Goal: Download file/media

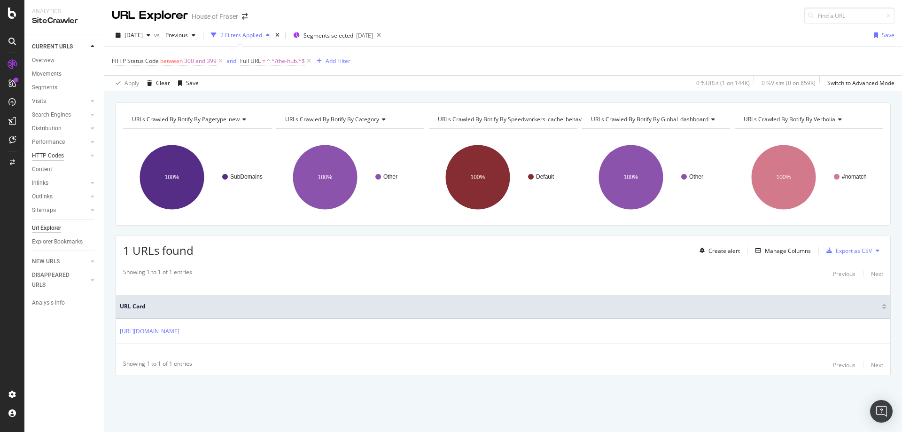
click at [40, 154] on div "HTTP Codes" at bounding box center [48, 156] width 32 height 10
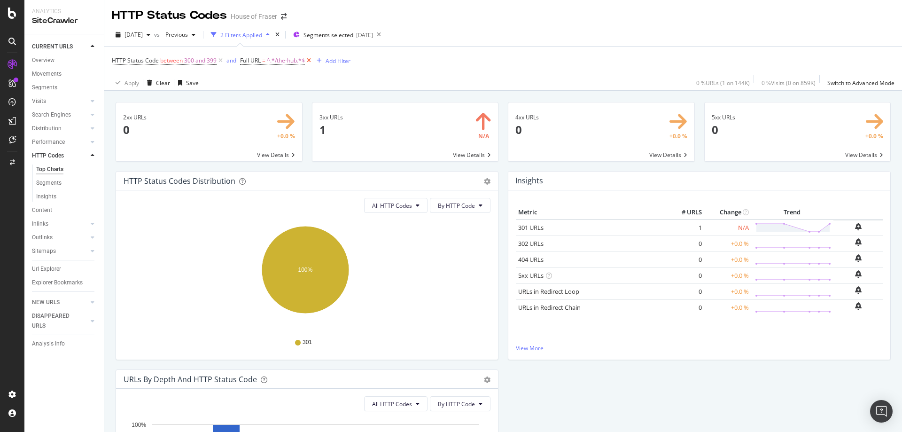
click at [308, 60] on icon at bounding box center [309, 60] width 8 height 9
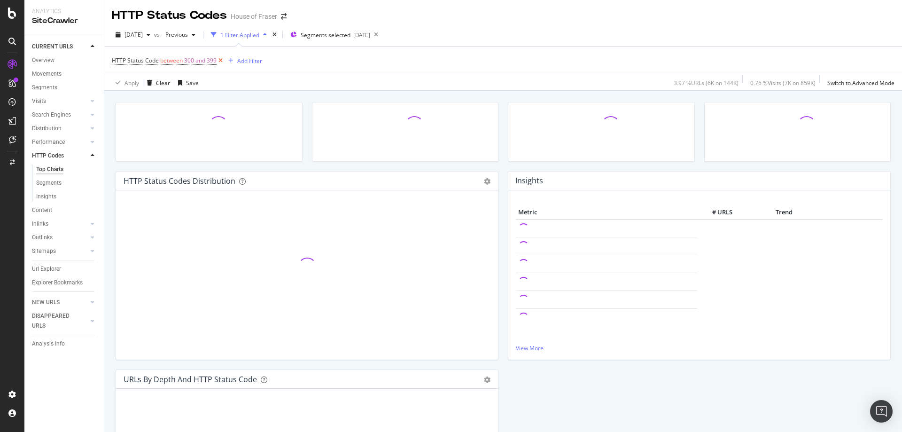
click at [218, 59] on icon at bounding box center [221, 60] width 8 height 9
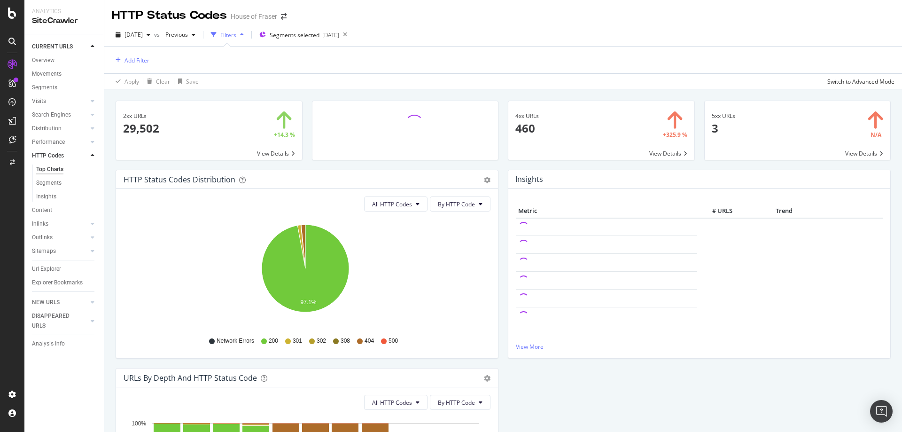
click at [650, 153] on span at bounding box center [602, 130] width 186 height 59
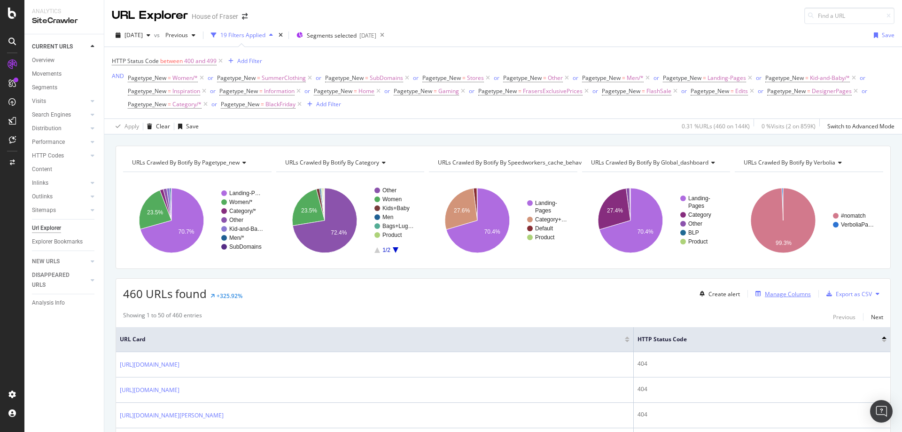
click at [765, 290] on div "Manage Columns" at bounding box center [788, 294] width 46 height 8
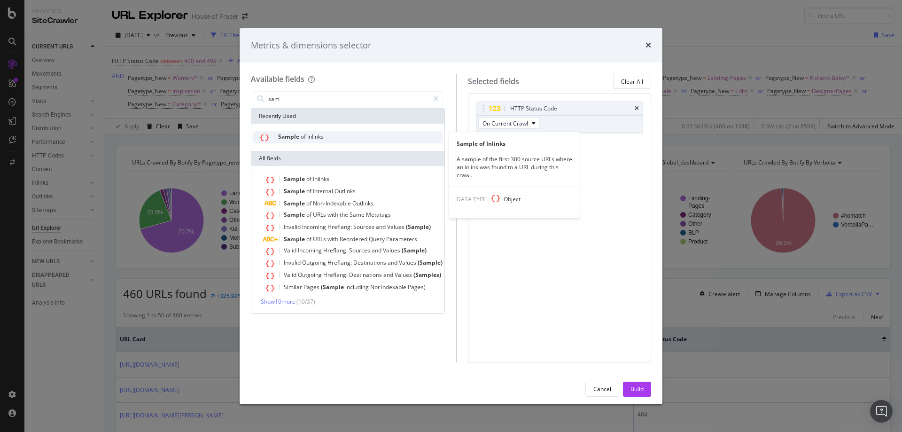
type input "sam"
click at [306, 139] on span "of" at bounding box center [304, 137] width 7 height 8
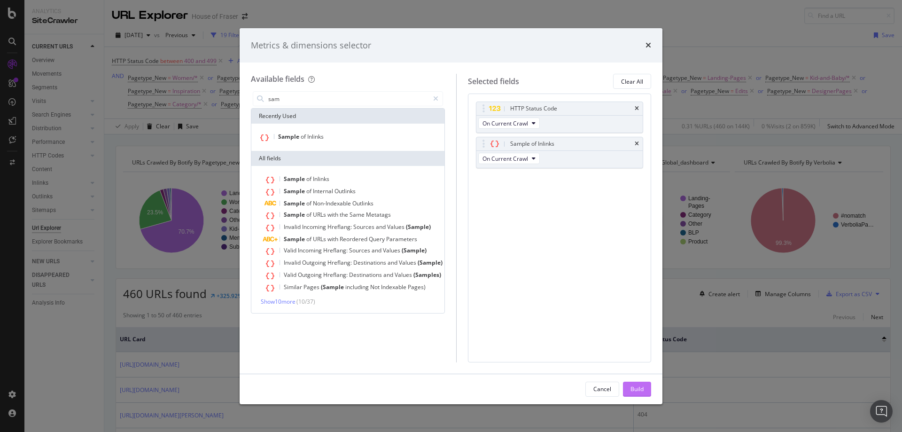
click at [625, 390] on button "Build" at bounding box center [637, 389] width 28 height 15
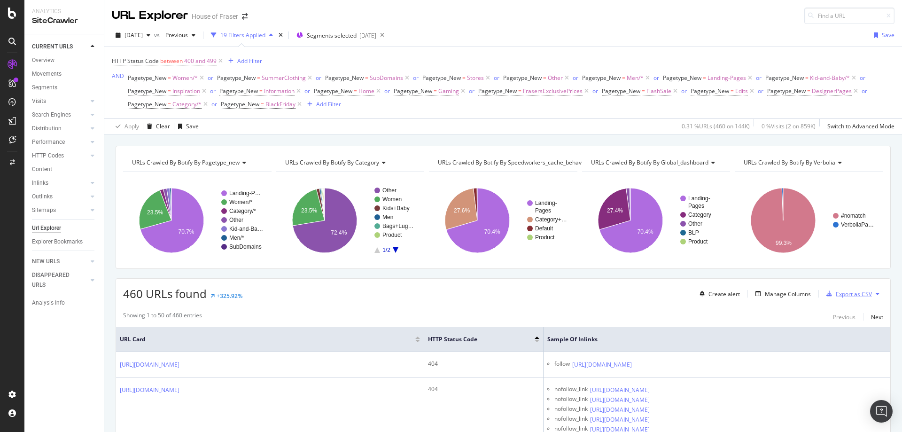
click at [838, 293] on div "Export as CSV" at bounding box center [854, 294] width 36 height 8
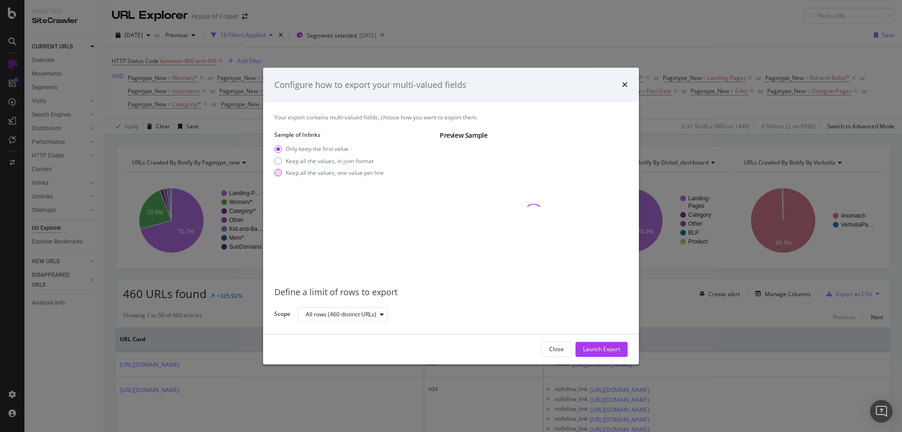
click at [339, 175] on div "Keep all the values, one value per line" at bounding box center [335, 173] width 98 height 8
click at [610, 349] on div "Launch Export" at bounding box center [601, 349] width 37 height 8
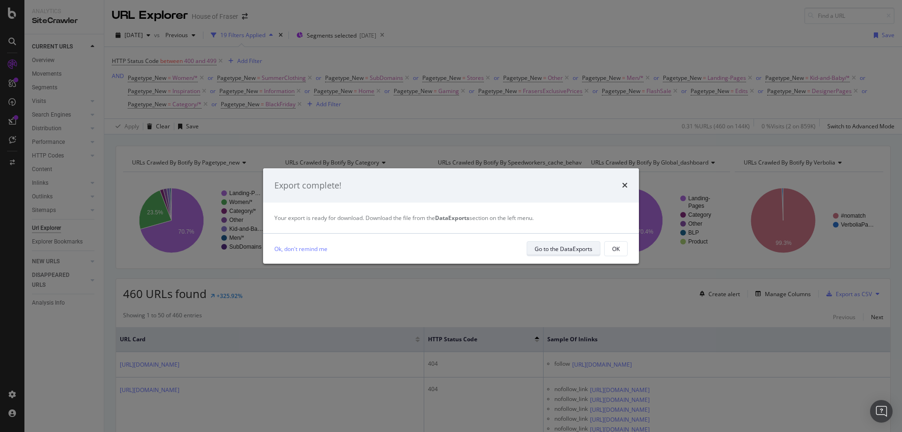
click at [568, 251] on div "Go to the DataExports" at bounding box center [564, 249] width 58 height 8
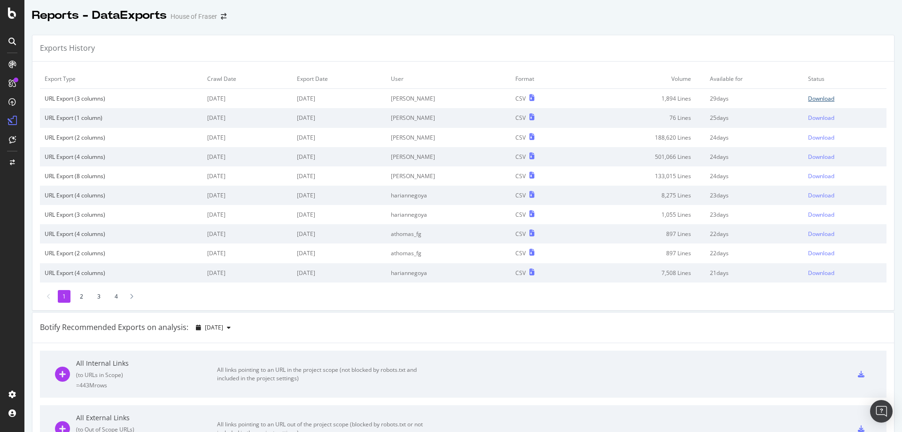
click at [814, 96] on div "Download" at bounding box center [821, 98] width 26 height 8
click at [42, 107] on div "SiteCrawler" at bounding box center [51, 105] width 33 height 9
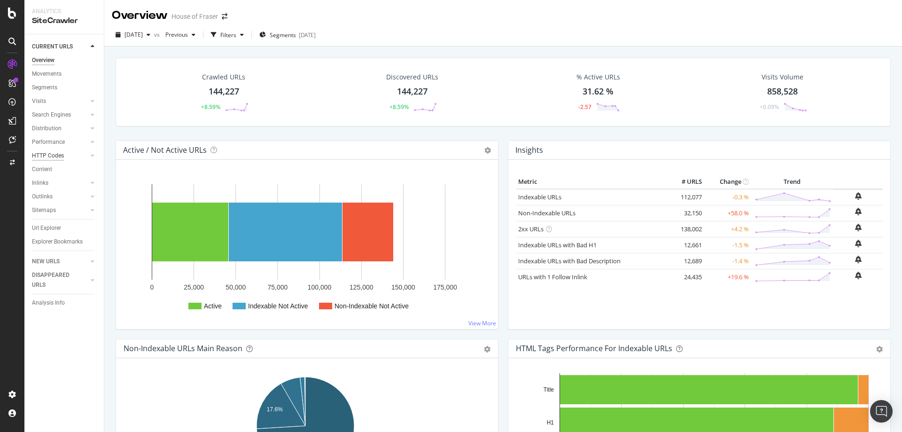
click at [40, 154] on div "HTTP Codes" at bounding box center [48, 156] width 32 height 10
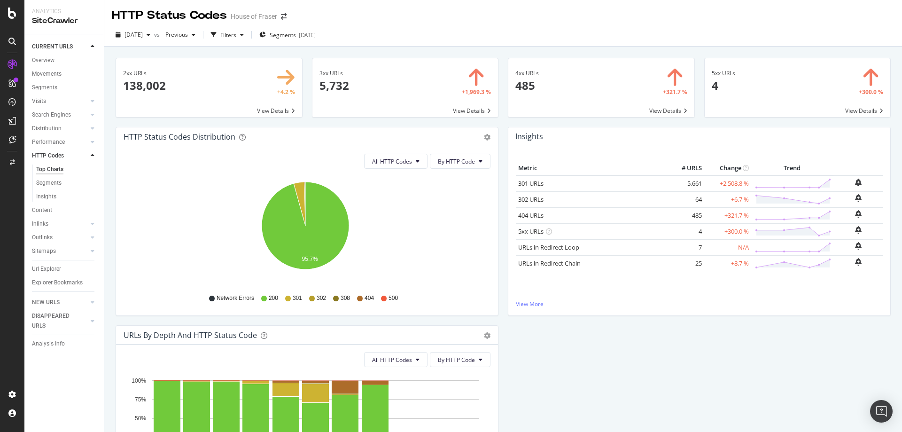
click at [462, 110] on span at bounding box center [406, 87] width 186 height 59
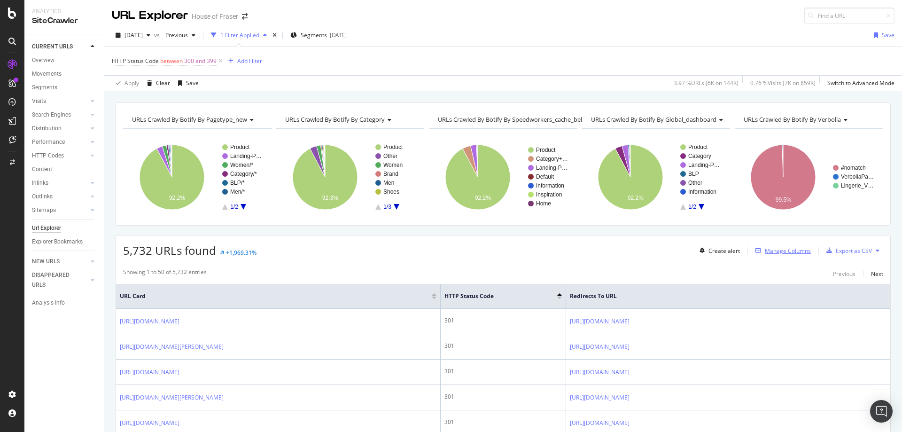
click at [784, 246] on div "Manage Columns" at bounding box center [781, 250] width 59 height 10
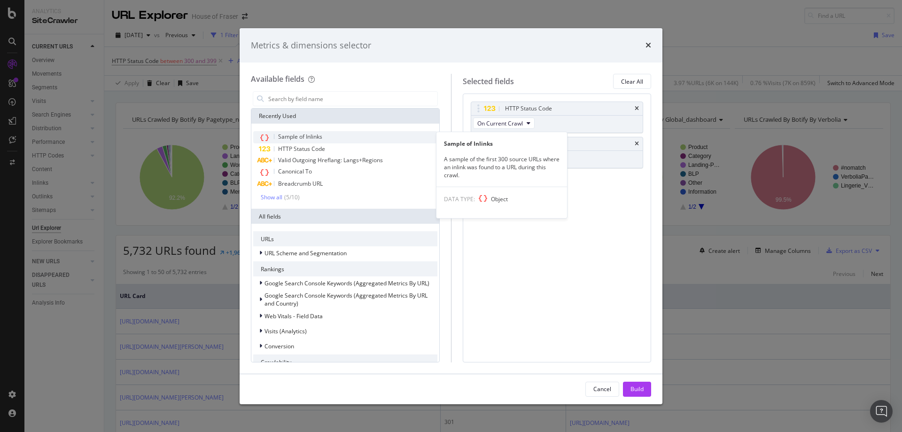
click at [297, 136] on span "Sample of Inlinks" at bounding box center [300, 137] width 44 height 8
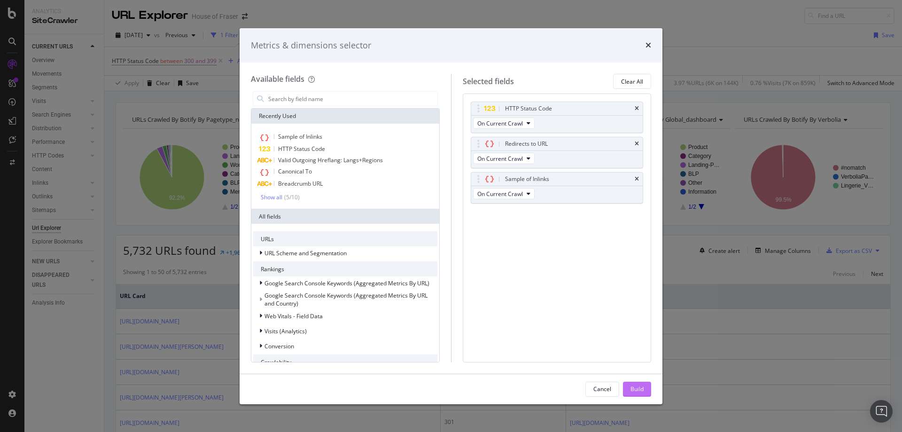
click at [639, 388] on div "Build" at bounding box center [637, 389] width 13 height 8
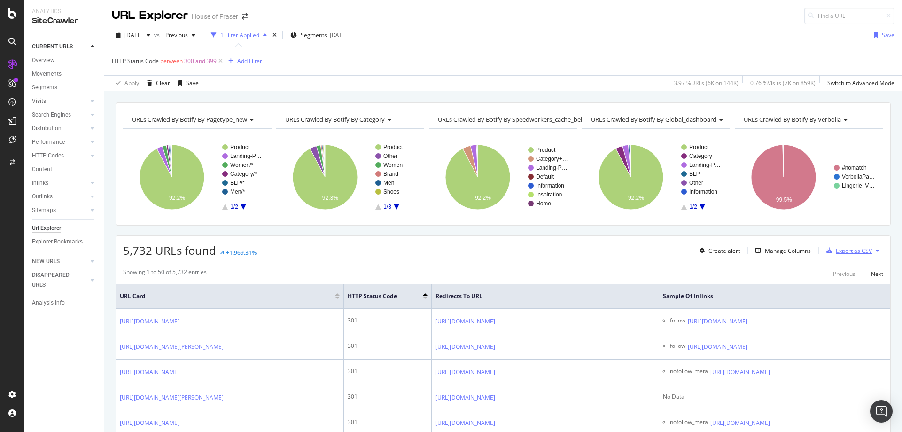
click at [838, 248] on div "Export as CSV" at bounding box center [854, 251] width 36 height 8
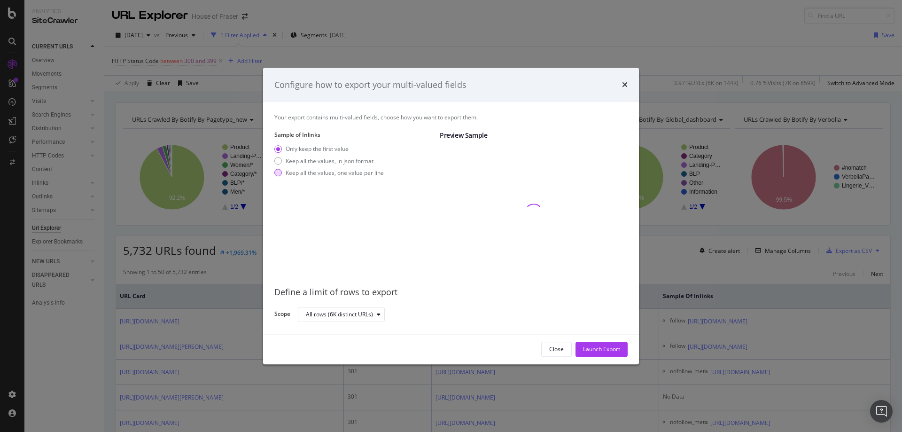
click at [342, 177] on div "Keep all the values, one value per line" at bounding box center [335, 173] width 98 height 8
click at [613, 353] on div "Launch Export" at bounding box center [601, 349] width 37 height 14
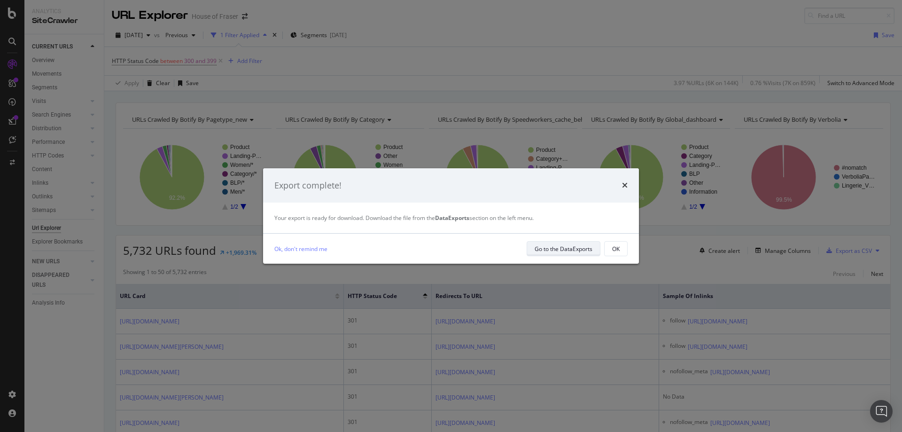
click at [559, 251] on div "Go to the DataExports" at bounding box center [564, 249] width 58 height 8
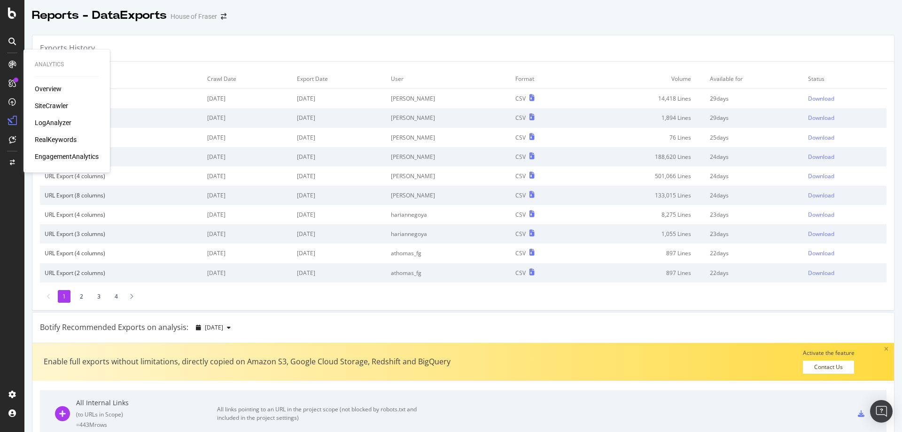
click at [46, 104] on div "SiteCrawler" at bounding box center [51, 105] width 33 height 9
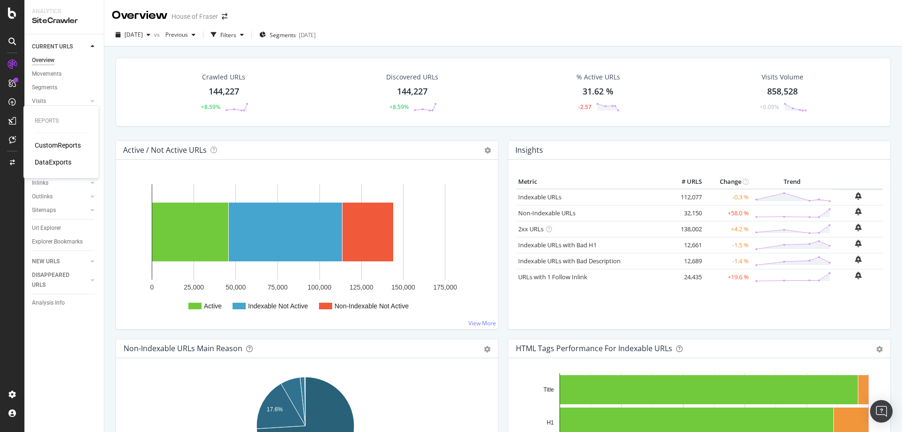
click at [39, 158] on div "DataExports" at bounding box center [53, 161] width 37 height 9
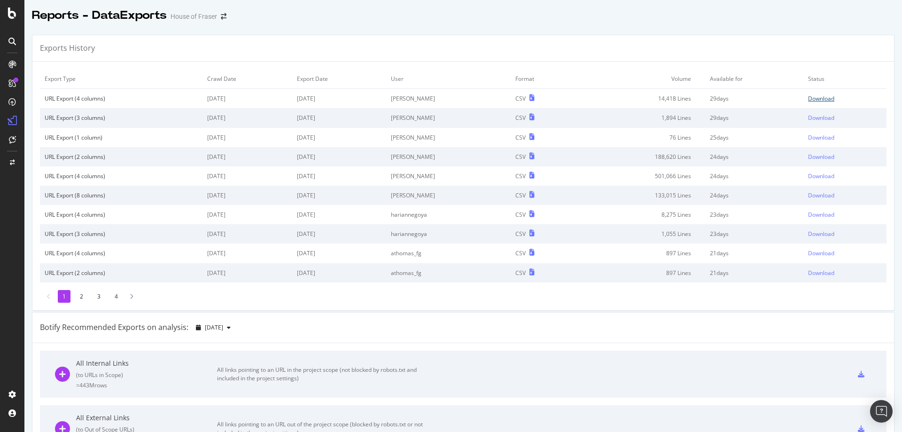
click at [819, 98] on div "Download" at bounding box center [821, 98] width 26 height 8
